Goal: Task Accomplishment & Management: Complete application form

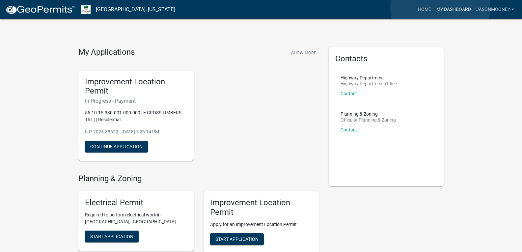
click at [441, 7] on link "My Dashboard" at bounding box center [454, 9] width 40 height 13
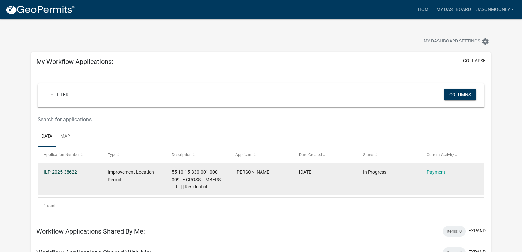
click at [69, 170] on link "ILP-2025-38622" at bounding box center [60, 171] width 33 height 5
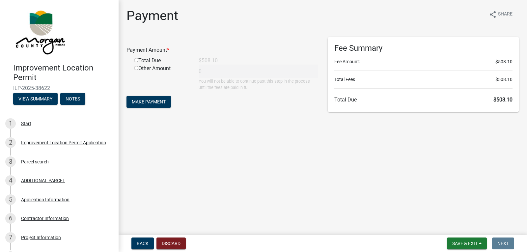
click at [137, 60] on input "radio" at bounding box center [136, 60] width 4 height 4
radio input "true"
type input "508.1"
click at [159, 104] on span "Make Payment" at bounding box center [149, 101] width 34 height 5
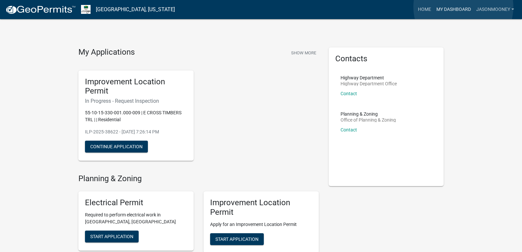
click at [464, 7] on link "My Dashboard" at bounding box center [454, 9] width 40 height 13
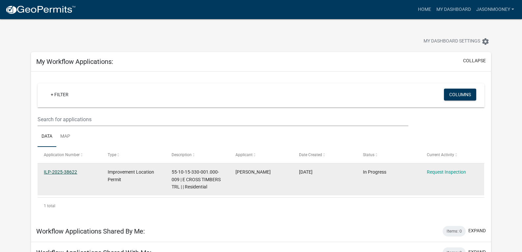
click at [61, 170] on link "ILP-2025-38622" at bounding box center [60, 171] width 33 height 5
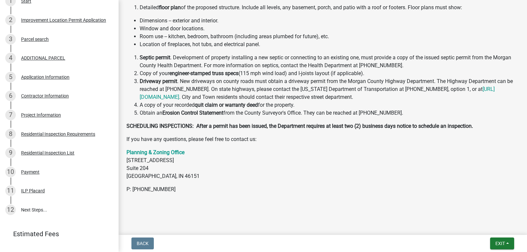
scroll to position [151, 0]
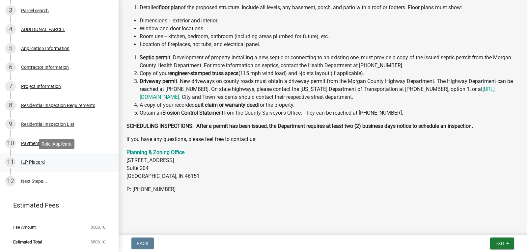
click at [30, 162] on div "ILP Placard" at bounding box center [33, 162] width 24 height 5
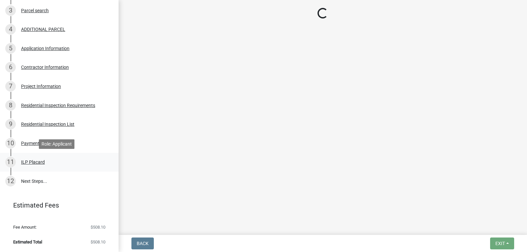
scroll to position [0, 0]
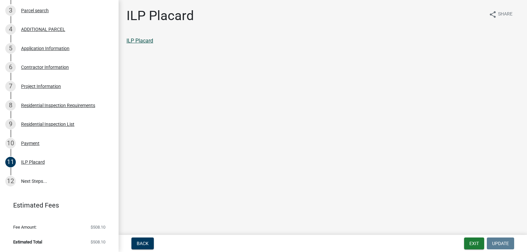
click at [144, 43] on link "ILP Placard" at bounding box center [140, 41] width 27 height 6
